Goal: Task Accomplishment & Management: Use online tool/utility

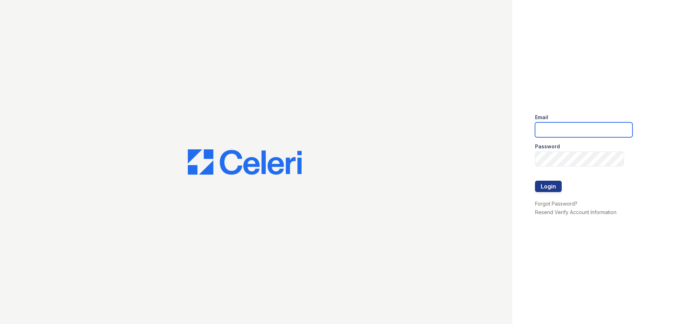
click at [578, 133] on input "email" at bounding box center [583, 129] width 97 height 15
type input "[EMAIL_ADDRESS][DOMAIN_NAME]"
click at [558, 187] on button "Login" at bounding box center [548, 186] width 27 height 11
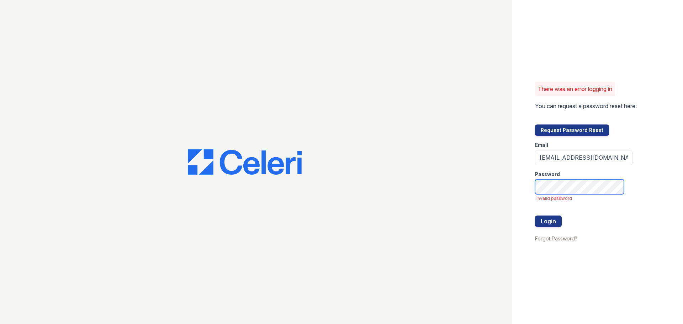
click at [535, 216] on button "Login" at bounding box center [548, 221] width 27 height 11
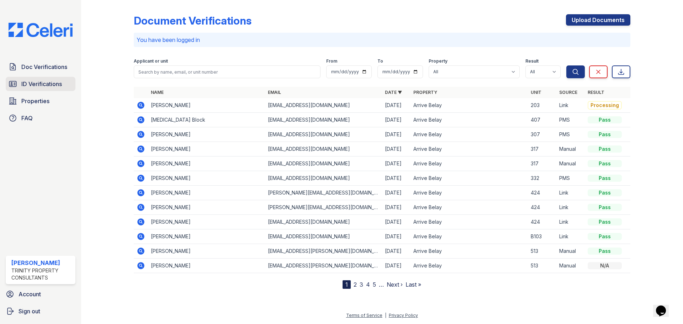
click at [29, 85] on span "ID Verifications" at bounding box center [41, 84] width 41 height 9
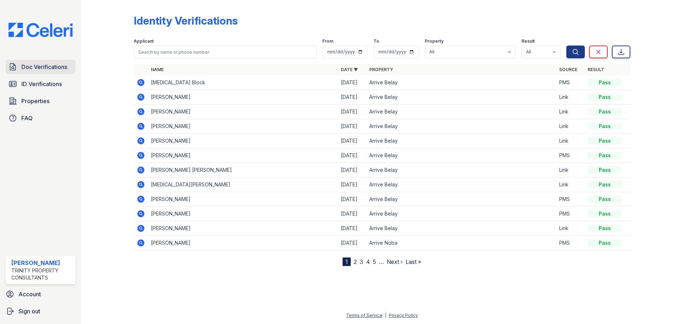
click at [47, 65] on span "Doc Verifications" at bounding box center [44, 67] width 46 height 9
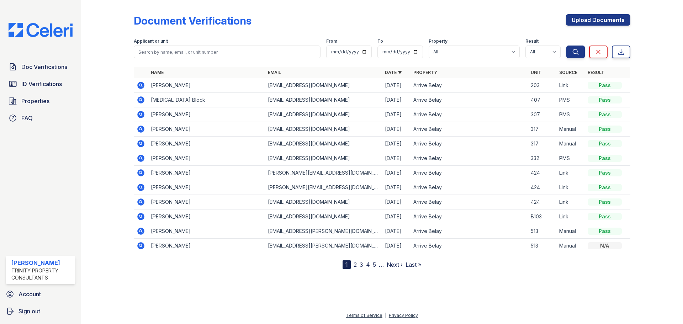
click at [143, 84] on icon at bounding box center [140, 85] width 7 height 7
